Goal: Navigation & Orientation: Find specific page/section

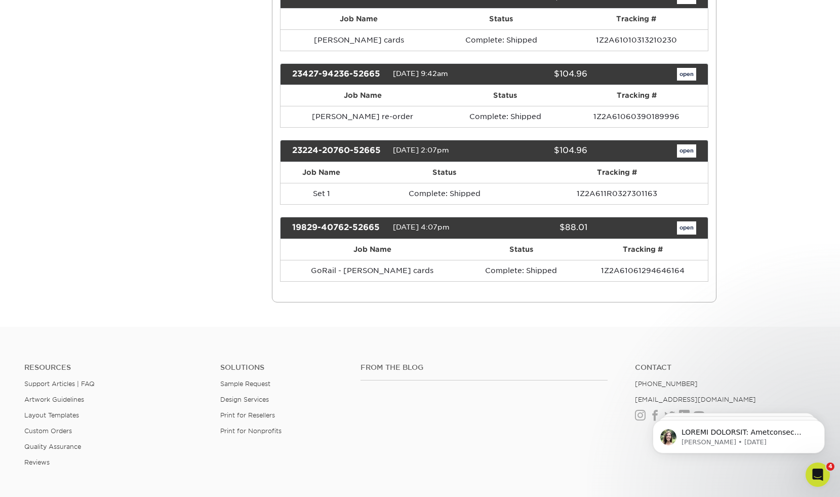
scroll to position [443, 0]
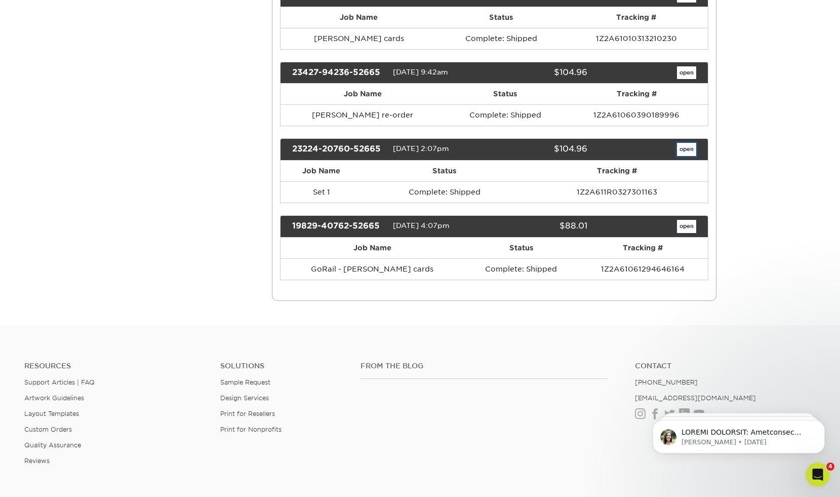
click at [689, 147] on link "open" at bounding box center [686, 149] width 19 height 13
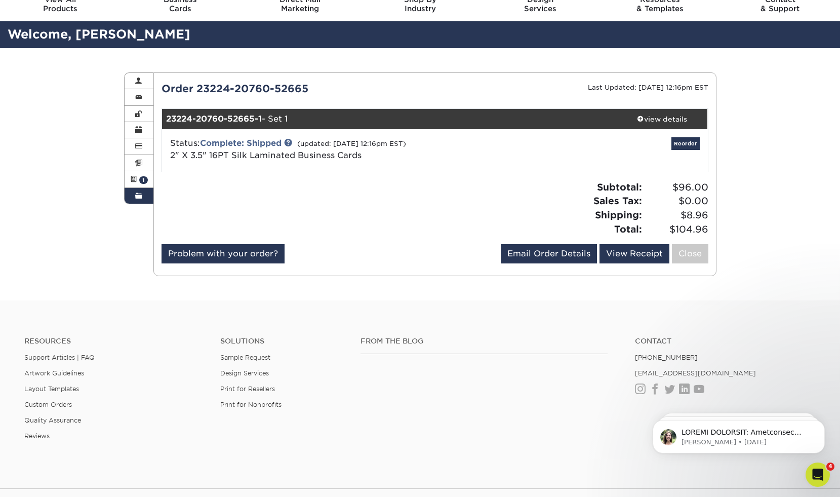
scroll to position [45, 0]
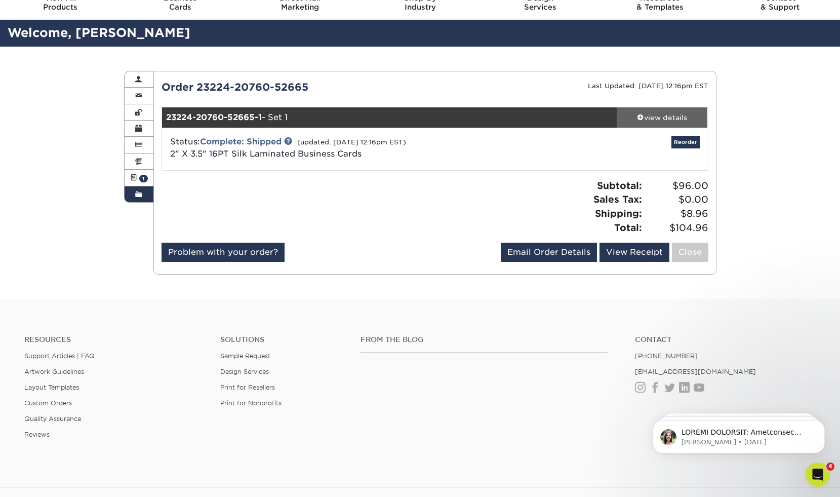
click at [664, 118] on div "view details" at bounding box center [662, 117] width 91 height 10
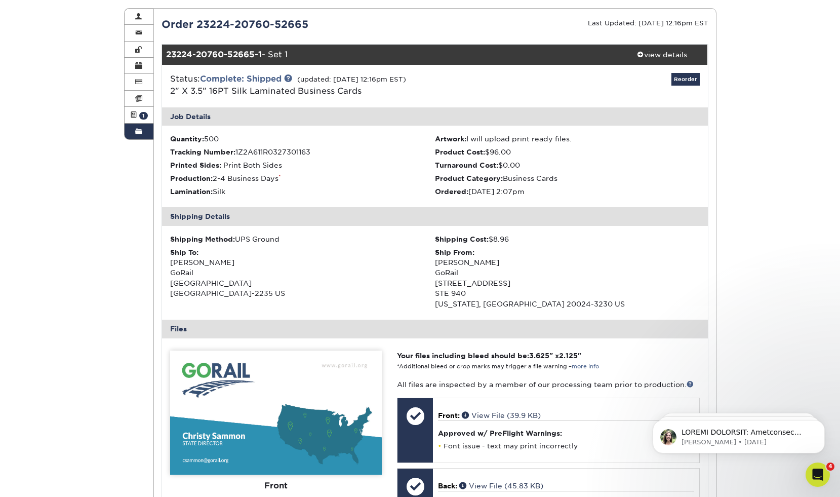
scroll to position [0, 0]
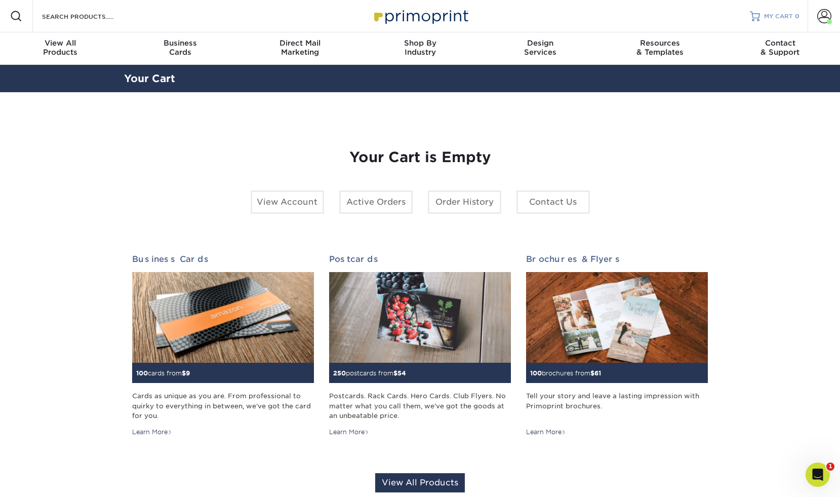
click at [779, 18] on span "MY CART" at bounding box center [778, 16] width 29 height 9
click at [826, 19] on span at bounding box center [825, 16] width 14 height 14
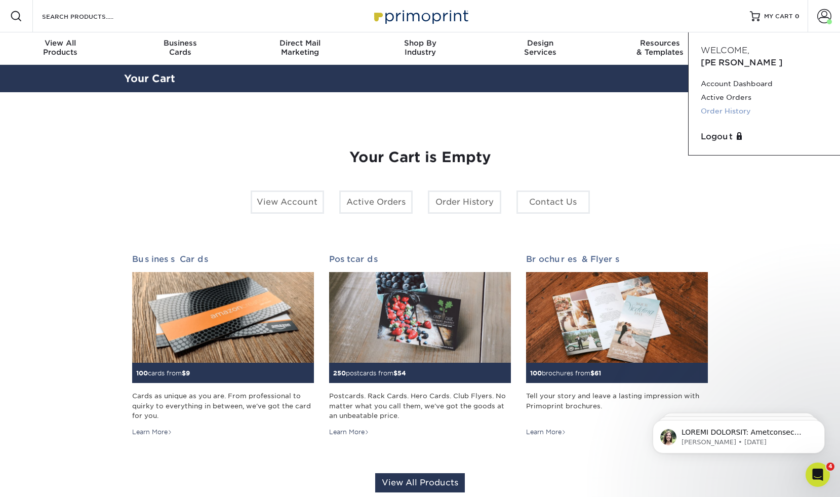
click at [738, 104] on link "Order History" at bounding box center [764, 111] width 127 height 14
